Goal: Transaction & Acquisition: Book appointment/travel/reservation

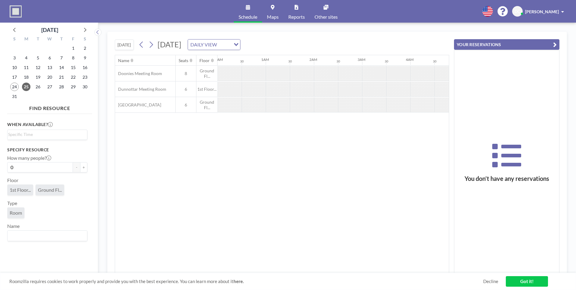
scroll to position [0, 361]
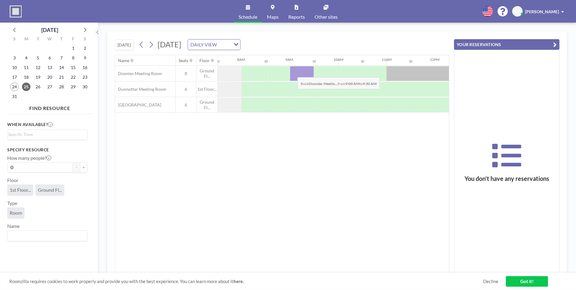
click at [292, 73] on div at bounding box center [302, 73] width 24 height 15
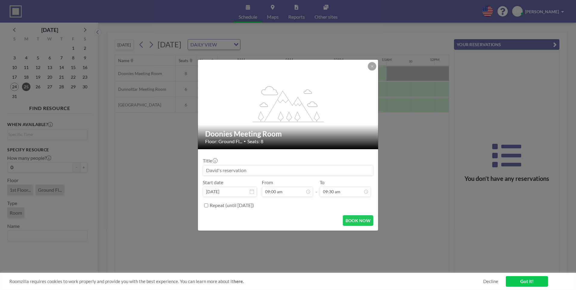
click at [292, 73] on div "flex-grow: 1.2;" at bounding box center [288, 104] width 181 height 89
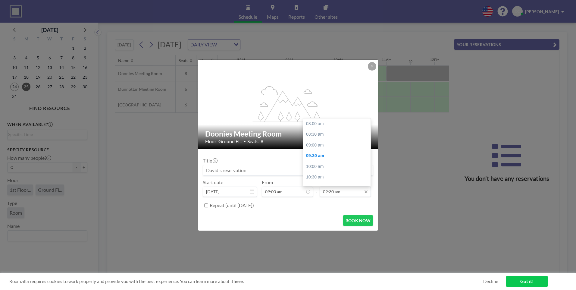
scroll to position [32, 0]
click at [318, 157] on div "11:00 am" at bounding box center [338, 155] width 70 height 11
type input "11:00 am"
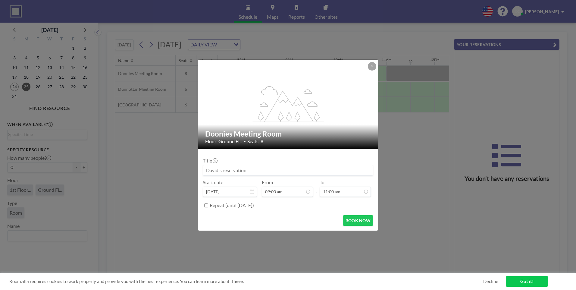
click at [275, 166] on input at bounding box center [288, 170] width 170 height 10
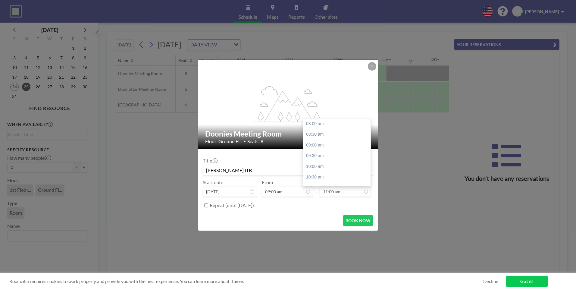
scroll to position [64, 0]
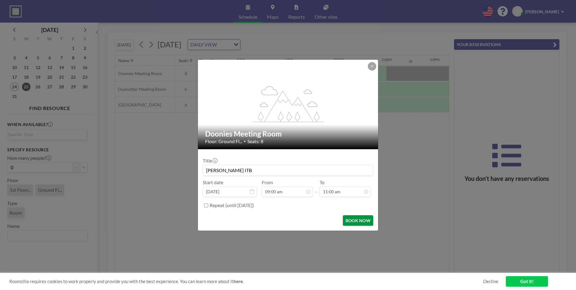
type input "[PERSON_NAME] ITB"
click at [357, 219] on button "BOOK NOW" at bounding box center [358, 220] width 30 height 11
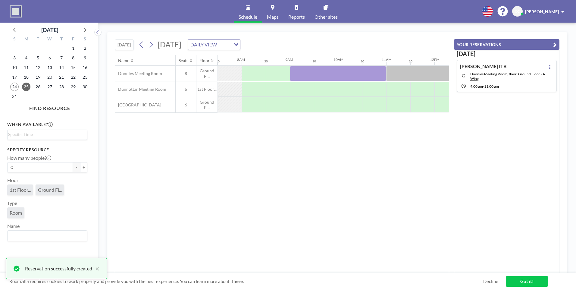
click at [558, 9] on span "[PERSON_NAME]" at bounding box center [542, 11] width 34 height 5
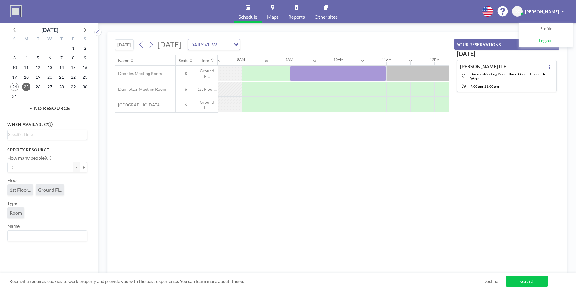
click at [543, 39] on span "Log out" at bounding box center [546, 41] width 14 height 6
